Goal: Task Accomplishment & Management: Use online tool/utility

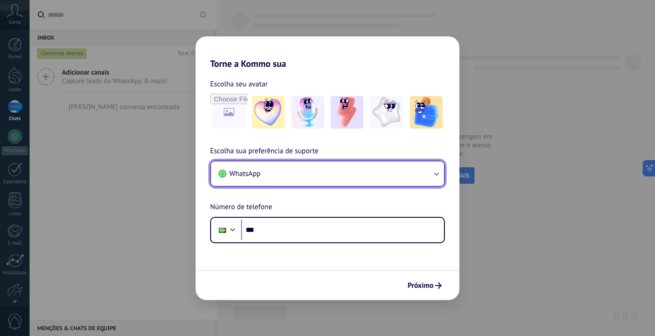
click at [399, 176] on button "WhatsApp" at bounding box center [327, 174] width 233 height 25
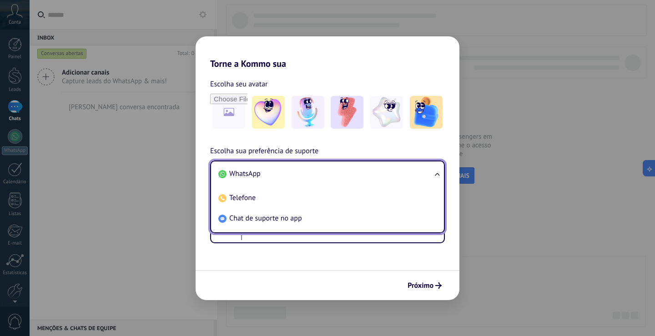
click at [399, 176] on li "WhatsApp" at bounding box center [326, 174] width 222 height 20
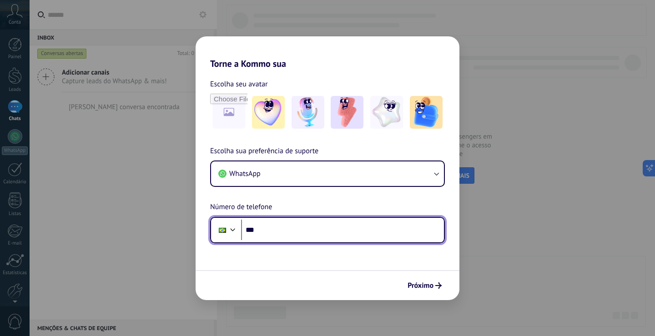
click at [263, 231] on input "***" at bounding box center [342, 230] width 203 height 21
type input "**********"
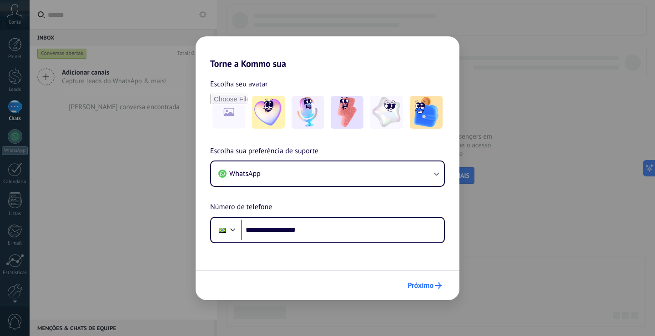
click at [411, 293] on button "Próximo" at bounding box center [425, 285] width 42 height 15
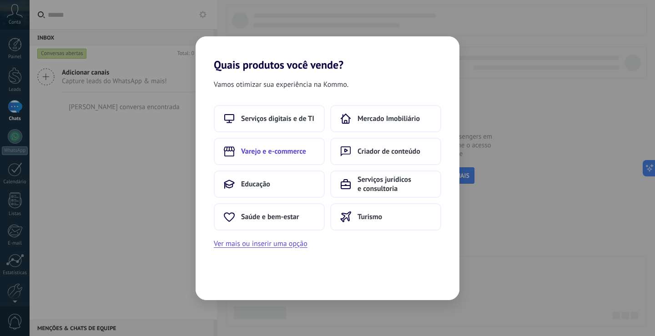
click at [265, 153] on span "Varejo e e-commerce" at bounding box center [273, 151] width 65 height 9
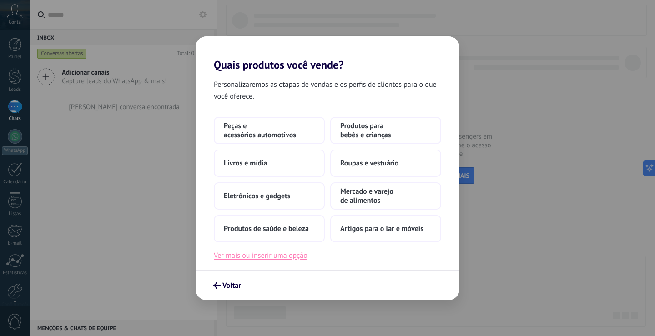
click at [271, 255] on button "Ver mais ou inserir uma opção" at bounding box center [261, 256] width 94 height 12
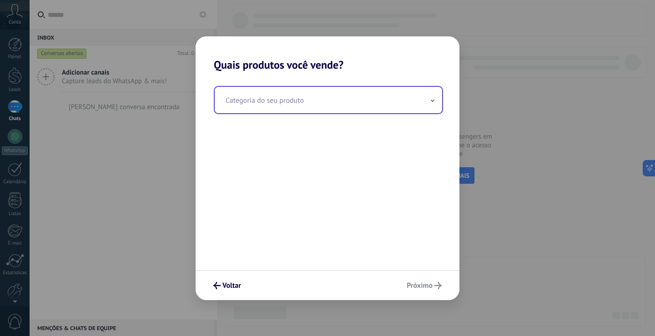
click at [287, 105] on input "text" at bounding box center [328, 100] width 227 height 26
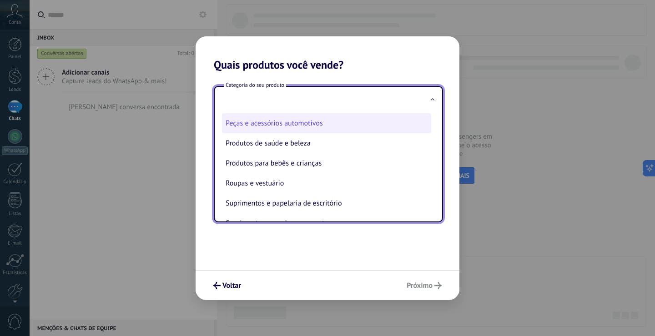
scroll to position [201, 0]
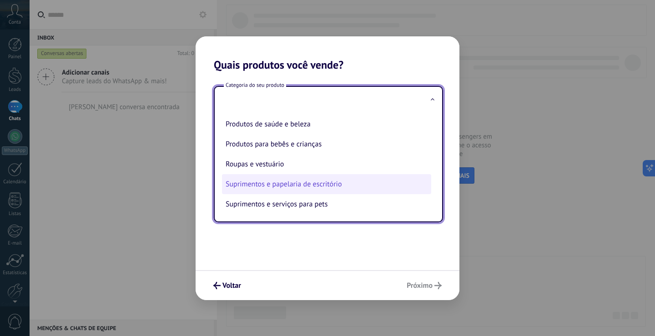
click at [282, 185] on li "Suprimentos e papelaria de escritório" at bounding box center [326, 184] width 209 height 20
type input "**********"
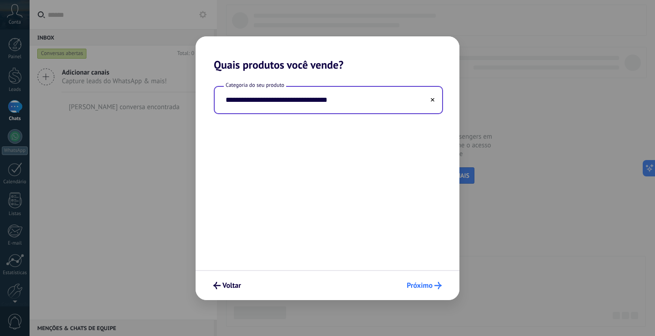
click at [415, 287] on span "Próximo" at bounding box center [420, 286] width 26 height 6
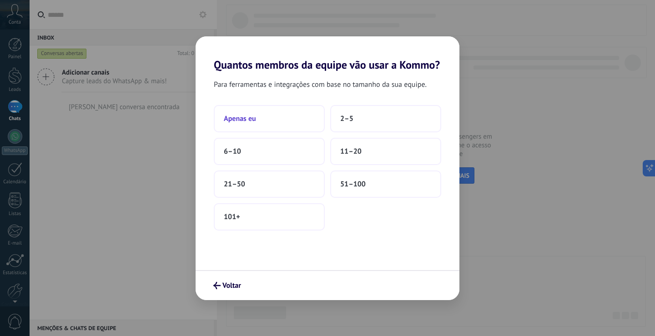
click at [253, 108] on button "Apenas eu" at bounding box center [269, 118] width 111 height 27
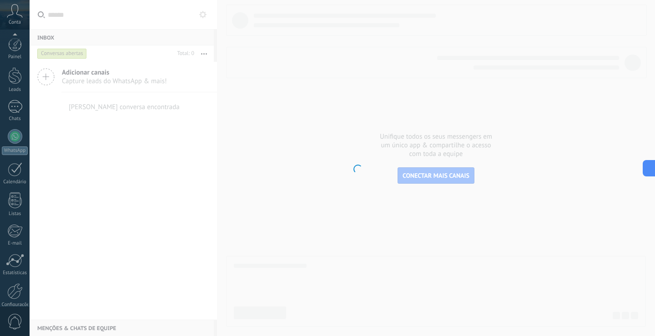
scroll to position [42, 0]
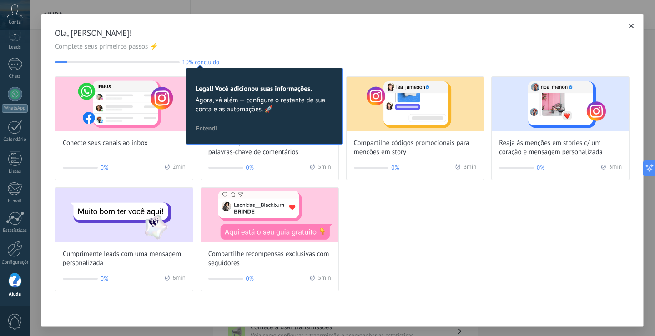
click at [442, 258] on div "Conecte seus canais ao inbox 0% 2 min Envie cód. promocionais com base em palav…" at bounding box center [342, 183] width 575 height 215
click at [203, 124] on button "Entendi" at bounding box center [206, 128] width 29 height 14
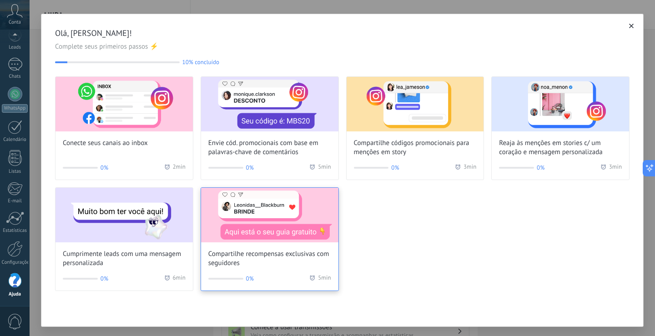
click at [276, 222] on img at bounding box center [269, 215] width 137 height 55
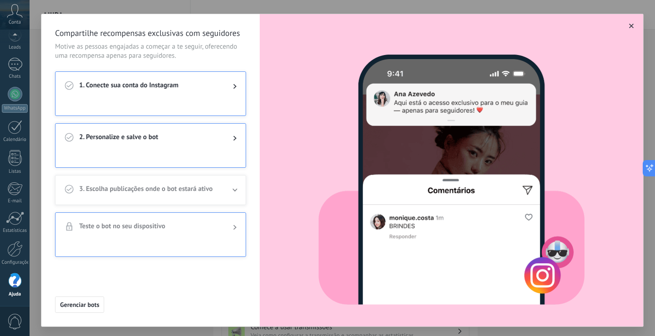
click at [629, 26] on icon "button" at bounding box center [631, 26] width 5 height 5
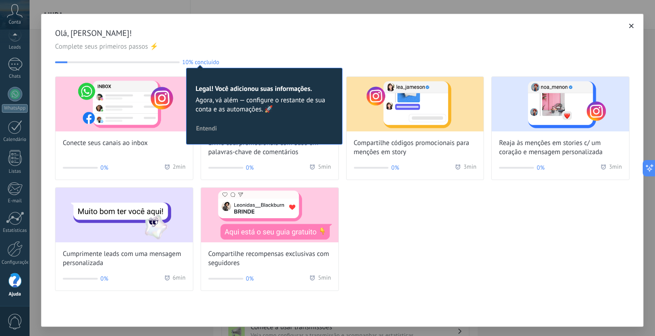
click at [629, 25] on icon "button" at bounding box center [631, 26] width 5 height 5
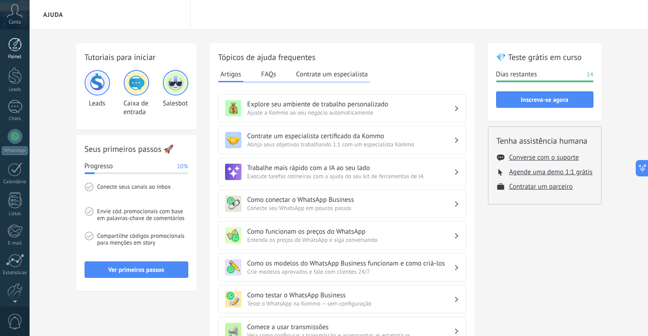
click at [15, 40] on div at bounding box center [15, 45] width 14 height 14
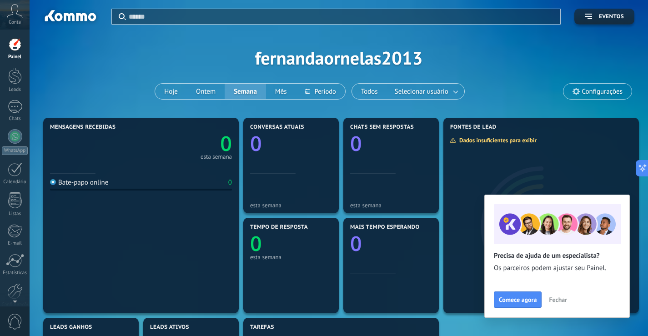
click at [565, 298] on span "Fechar" at bounding box center [558, 300] width 18 height 6
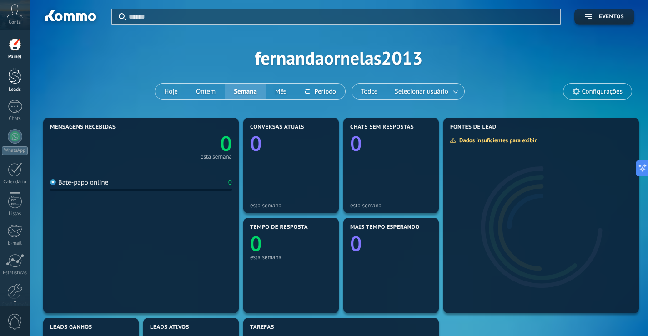
click at [5, 84] on link "Leads" at bounding box center [15, 79] width 30 height 25
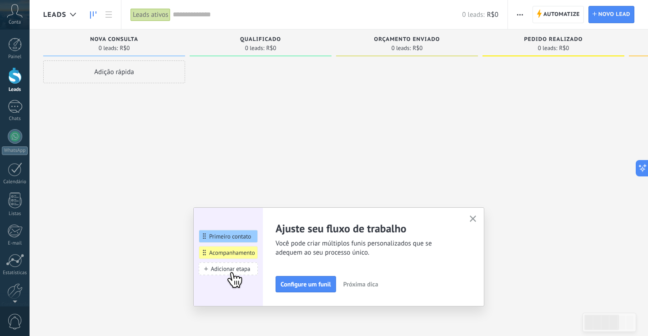
click at [477, 217] on icon "button" at bounding box center [473, 219] width 7 height 7
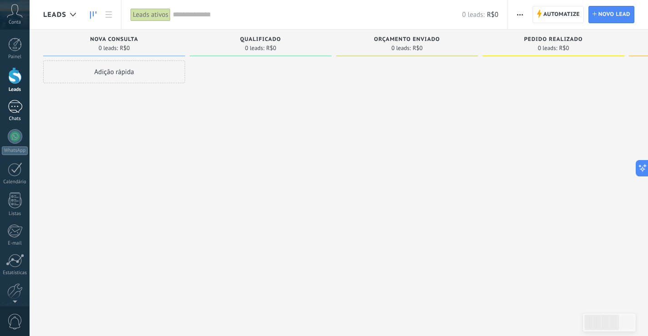
click at [4, 104] on link "Chats" at bounding box center [15, 111] width 30 height 22
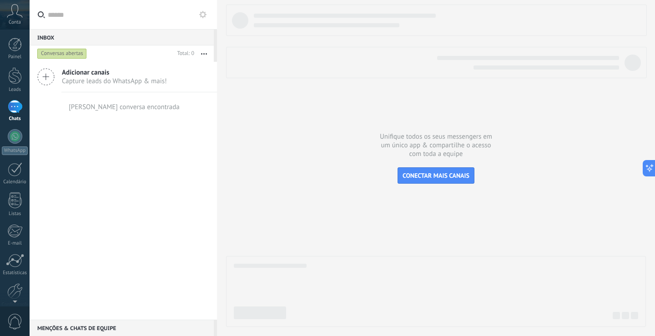
click at [5, 129] on div "Painel Leads Chats WhatsApp Clientes" at bounding box center [15, 193] width 30 height 311
click at [7, 134] on link "WhatsApp" at bounding box center [15, 142] width 30 height 26
